Goal: Information Seeking & Learning: Learn about a topic

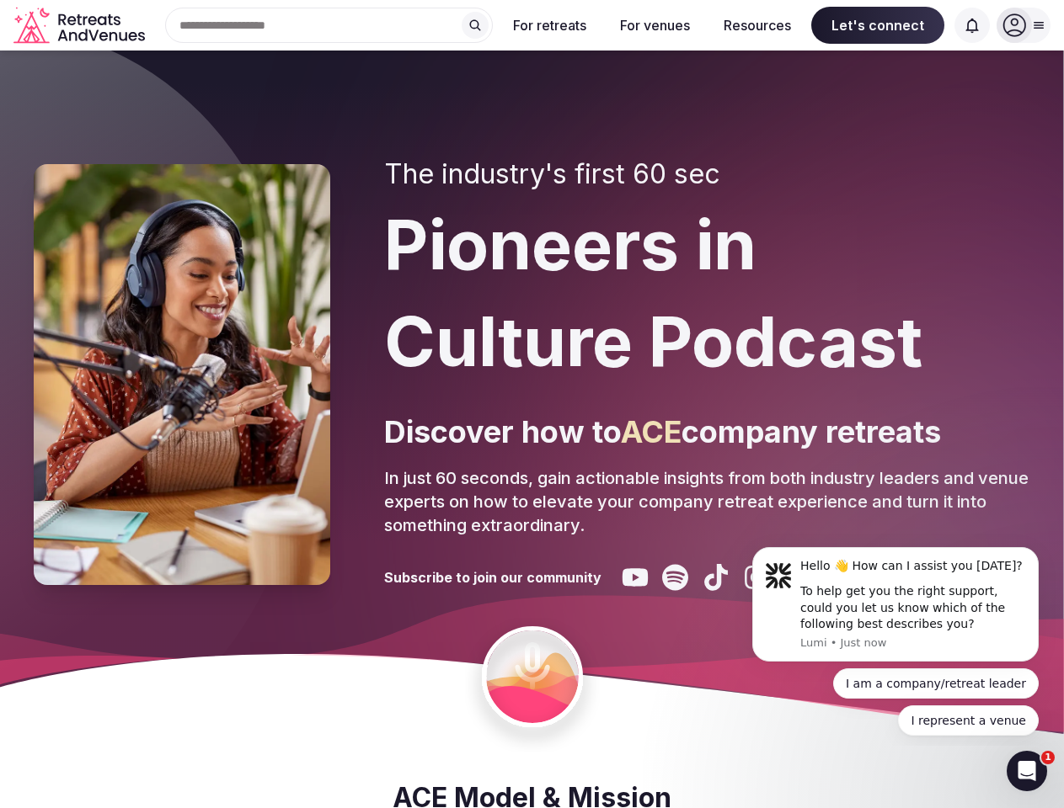
click at [531, 404] on div "The industry's first 60 sec Pioneers in Culture Podcast Discover how to ACE com…" at bounding box center [707, 374] width 646 height 433
click at [329, 25] on div "Search Popular Destinations [GEOGRAPHIC_DATA], [GEOGRAPHIC_DATA] [GEOGRAPHIC_DA…" at bounding box center [322, 25] width 341 height 35
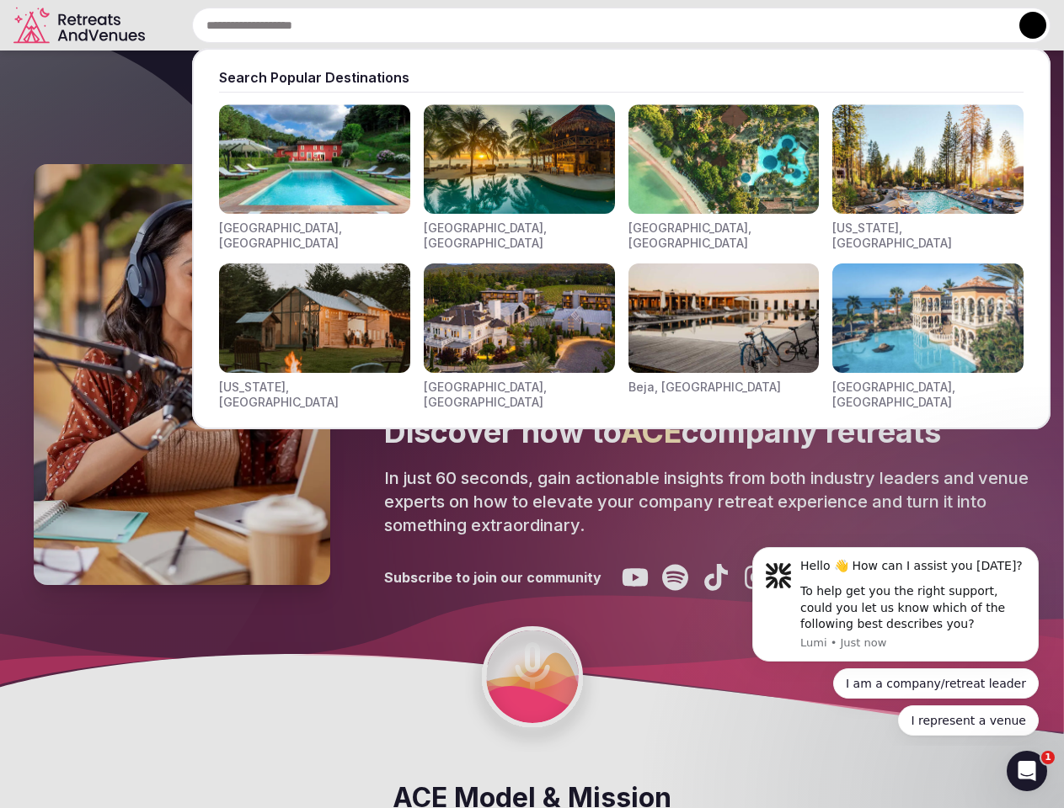
click at [475, 25] on input "text" at bounding box center [621, 25] width 858 height 35
click at [550, 25] on input "text" at bounding box center [621, 25] width 858 height 35
click at [654, 25] on input "text" at bounding box center [621, 25] width 858 height 35
click at [757, 25] on input "text" at bounding box center [621, 25] width 858 height 35
click at [877, 25] on input "text" at bounding box center [621, 25] width 858 height 35
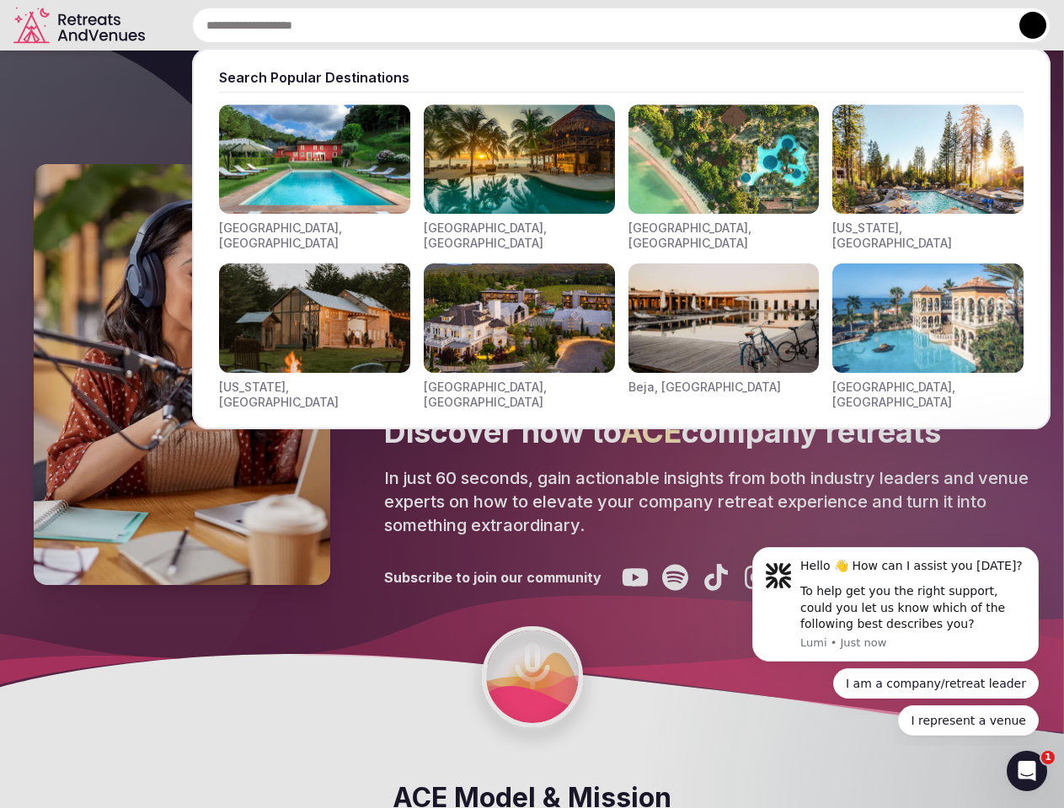
click at [972, 25] on input "text" at bounding box center [621, 25] width 858 height 35
click at [1023, 25] on button at bounding box center [1032, 25] width 27 height 27
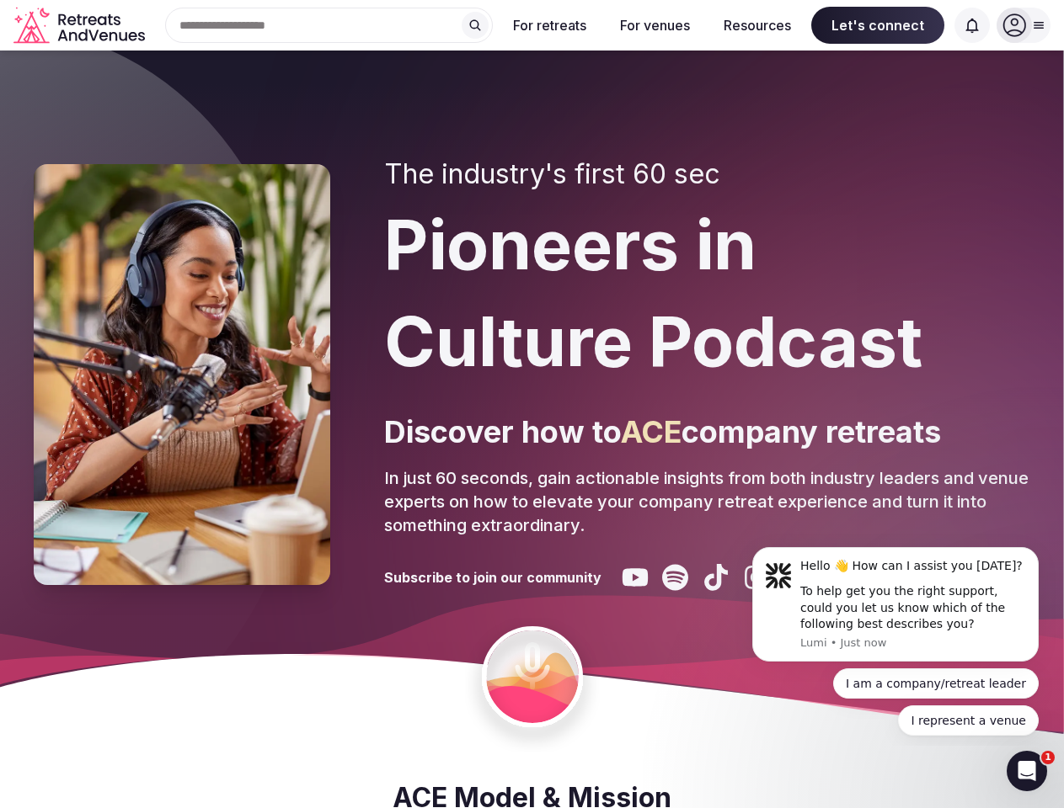
click at [895, 605] on div "To help get you the right support, could you let us know which of the following…" at bounding box center [913, 609] width 226 height 50
